Goal: Check status: Check status

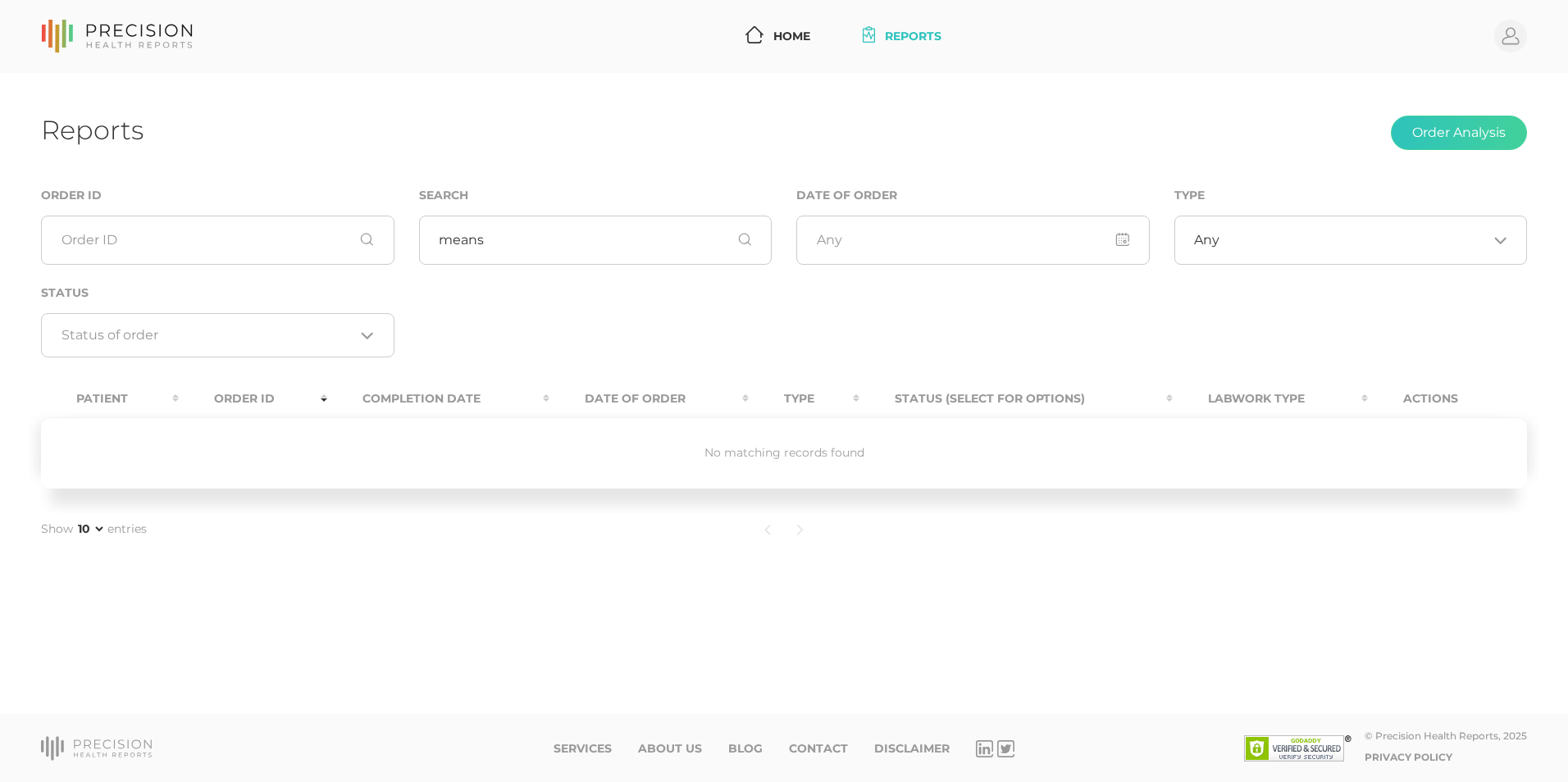
click at [364, 108] on div "Reports Order Analysis Order ID Search means Date of Order Type Any Loading... …" at bounding box center [784, 393] width 1568 height 642
drag, startPoint x: 500, startPoint y: 232, endPoint x: 387, endPoint y: 236, distance: 113.1
click at [384, 238] on div "Order ID Search means Date of Order Type Any Loading... Status Loading..." at bounding box center [784, 280] width 1510 height 190
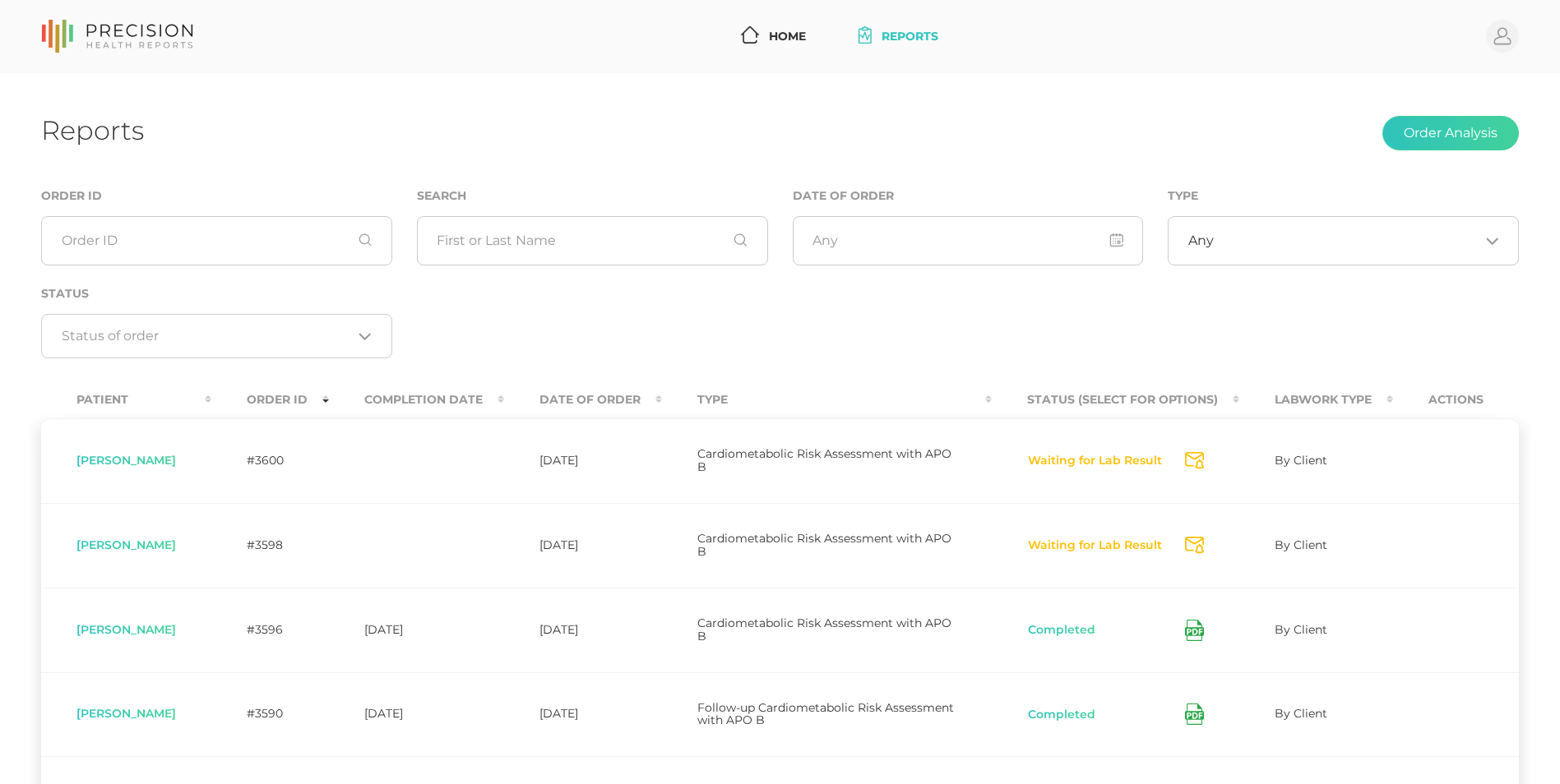
click at [478, 395] on th "Completion Date" at bounding box center [416, 400] width 176 height 37
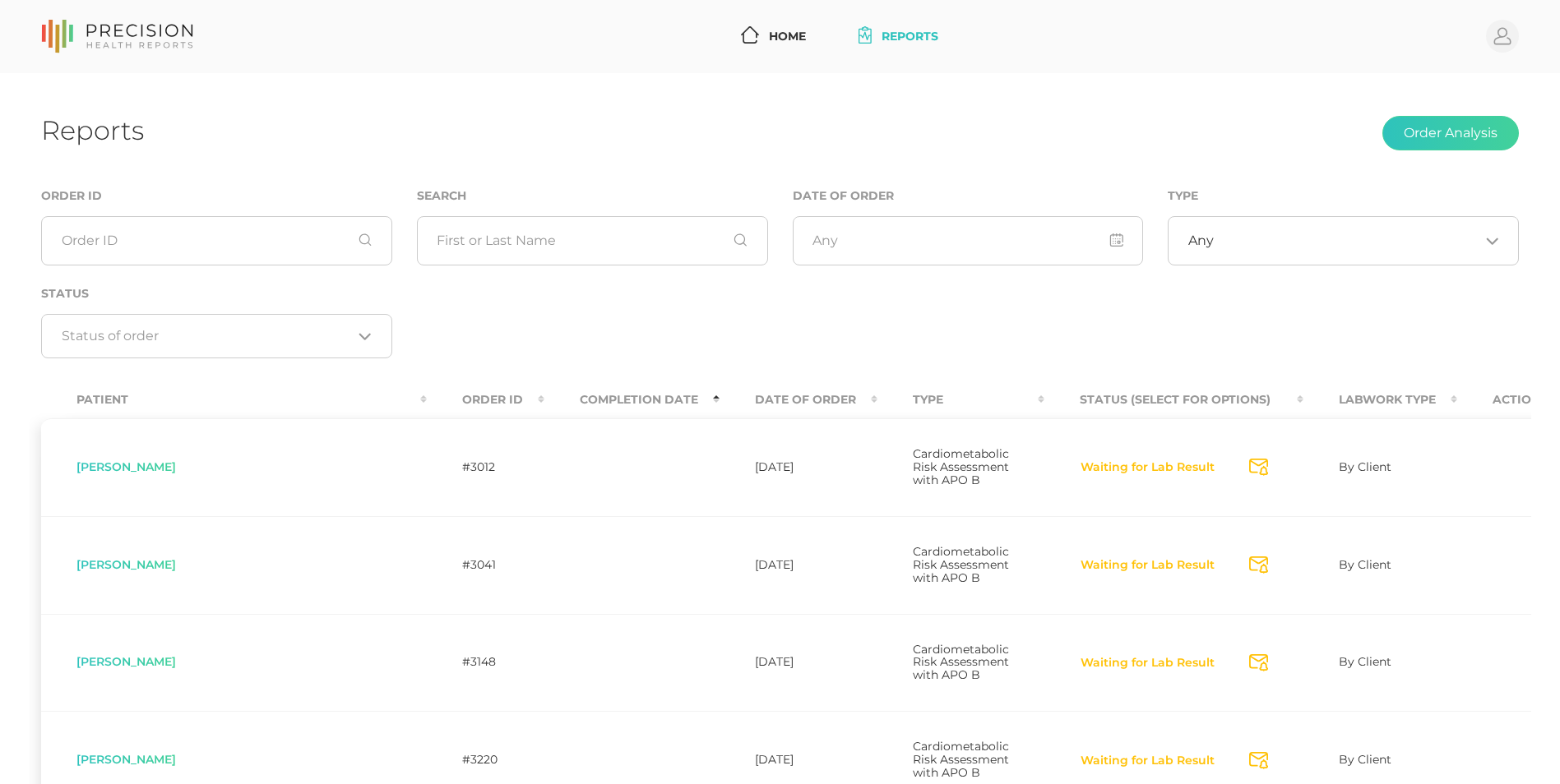
click at [544, 395] on th "Completion Date" at bounding box center [632, 400] width 176 height 37
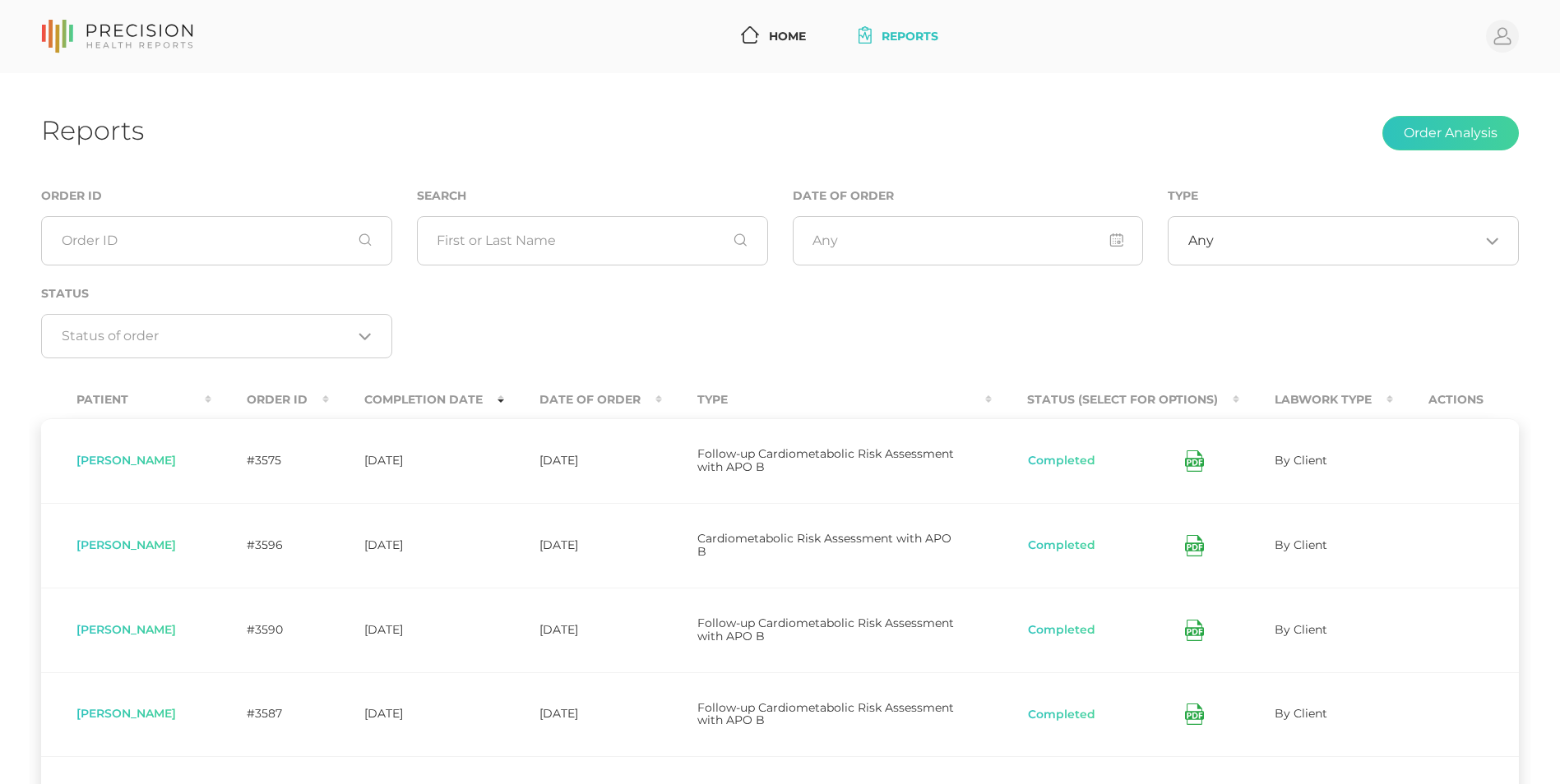
click at [1190, 456] on icon at bounding box center [1195, 460] width 19 height 21
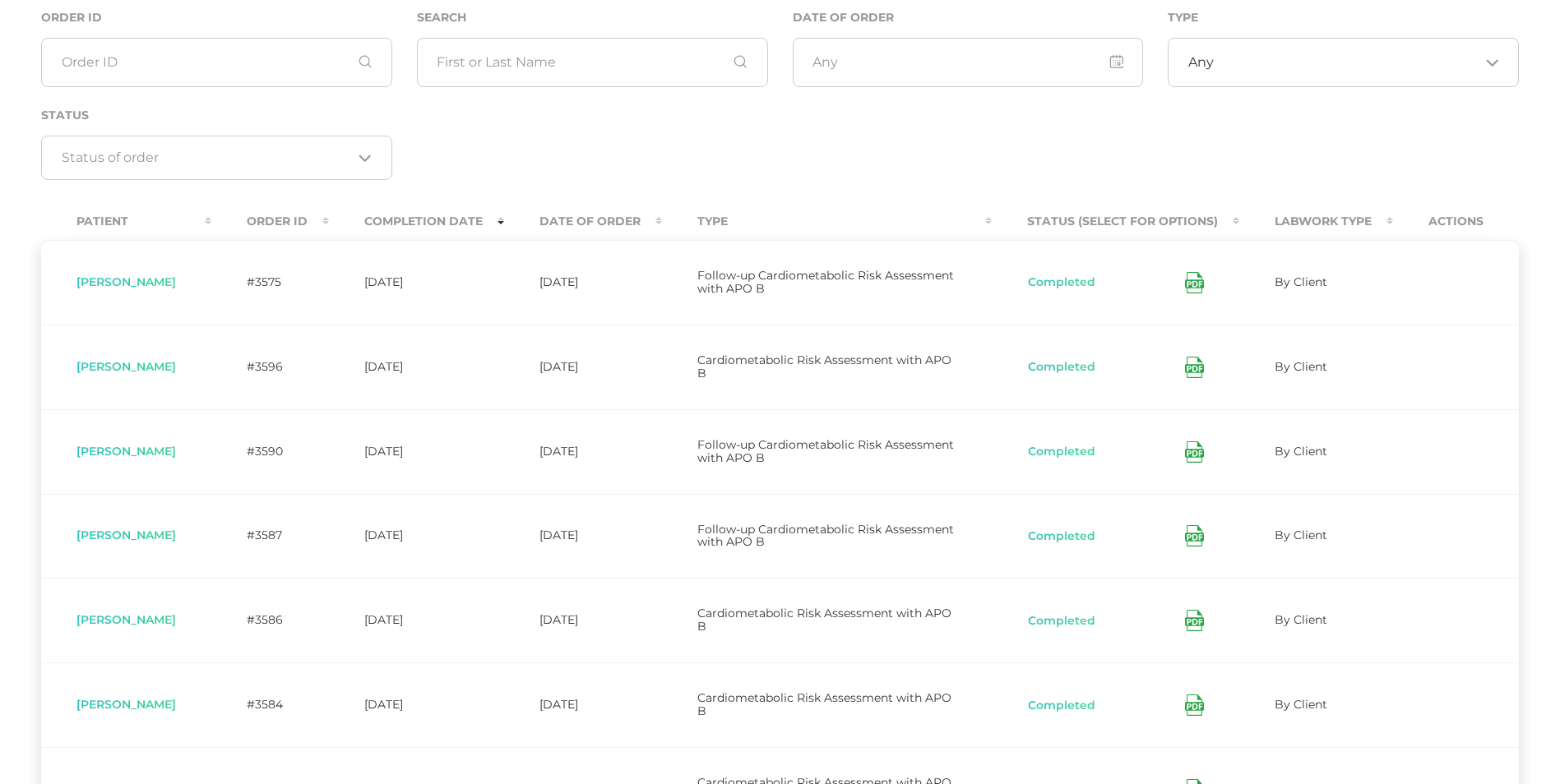
scroll to position [192, 0]
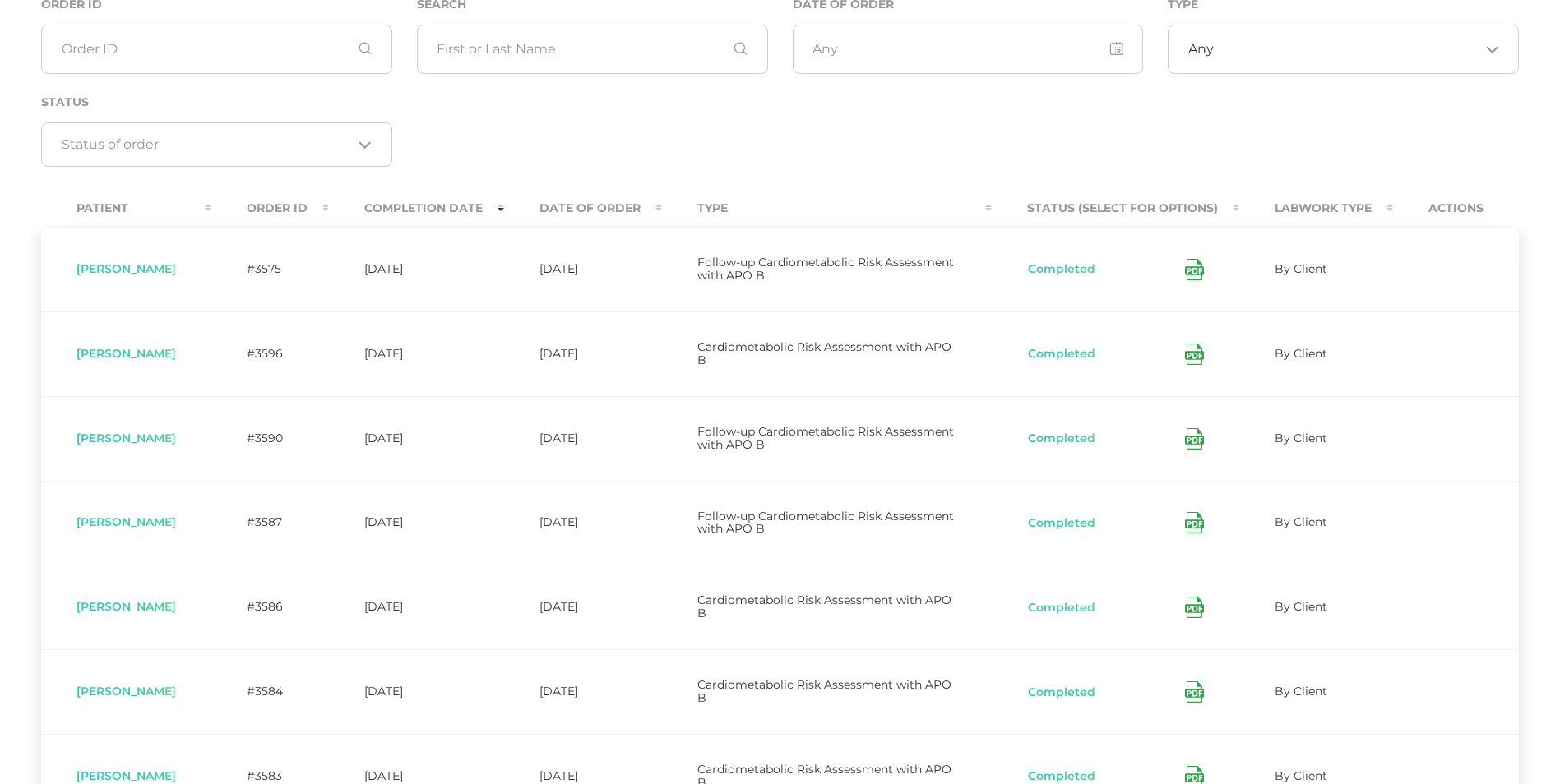
click at [1190, 354] on icon at bounding box center [1195, 353] width 19 height 21
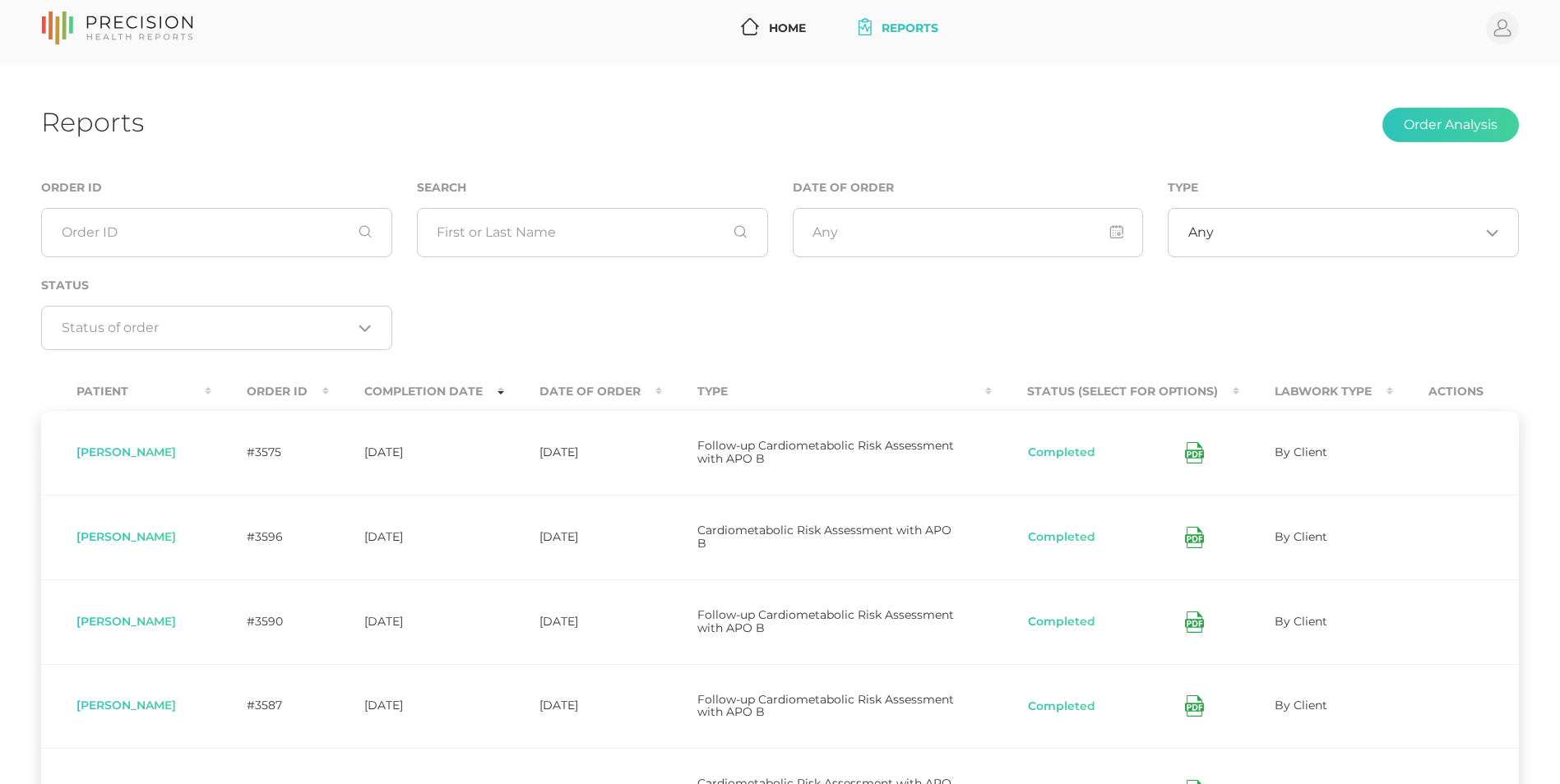
scroll to position [0, 0]
